Goal: Book appointment/travel/reservation

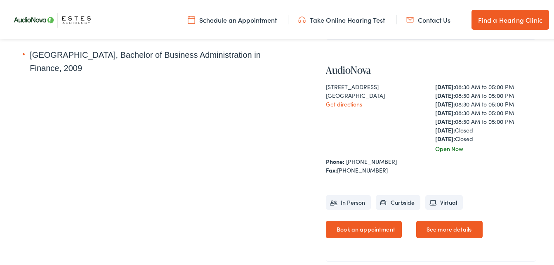
scroll to position [505, 0]
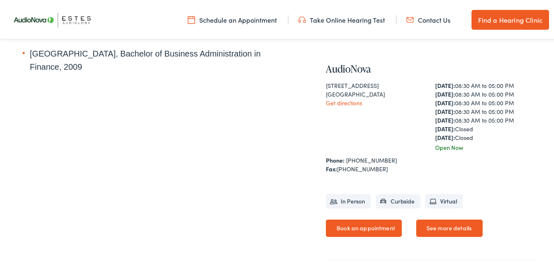
click at [349, 220] on link "Book an appointment" at bounding box center [364, 226] width 76 height 17
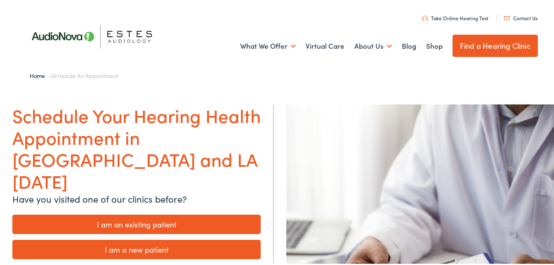
click at [186, 238] on link "I am a new patient" at bounding box center [136, 247] width 248 height 19
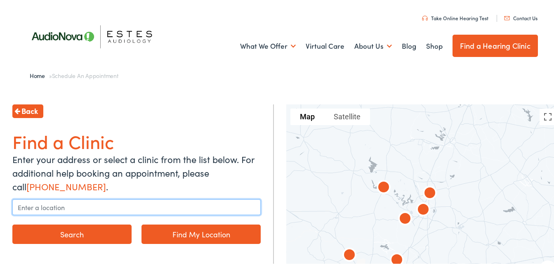
click at [183, 208] on input "text" at bounding box center [136, 206] width 248 height 16
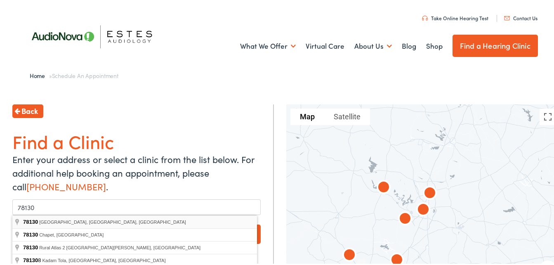
type input "Canyon Lake, TX 78130, USA"
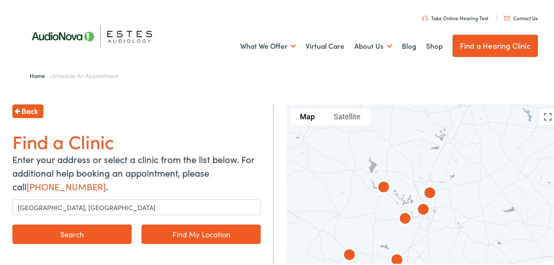
click at [108, 227] on button "Search" at bounding box center [71, 232] width 119 height 19
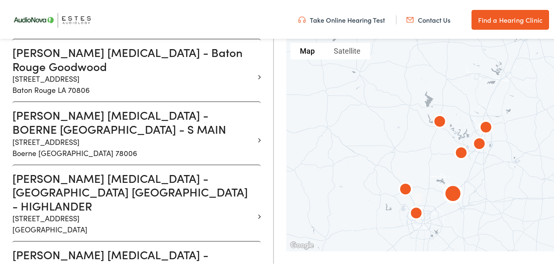
scroll to position [369, 0]
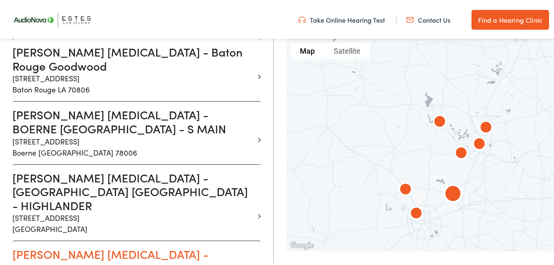
click at [241, 245] on h3 "Estes Audiology - NEW BRAUNFELS TX - E COMMON" at bounding box center [133, 266] width 242 height 42
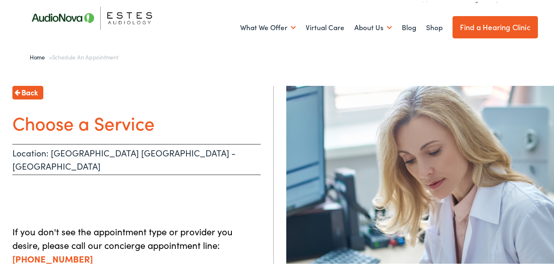
scroll to position [18, 0]
click at [190, 149] on p "Location: NEW BRAUNFELS TX - E COMMON" at bounding box center [136, 158] width 248 height 31
click at [120, 127] on h1 "Choose a Service" at bounding box center [136, 122] width 248 height 22
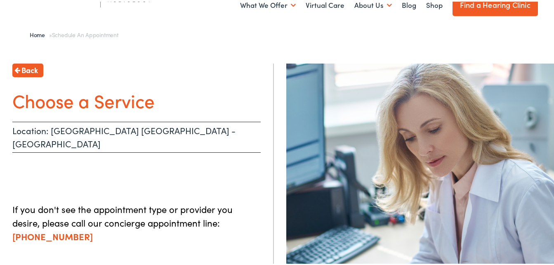
scroll to position [0, 0]
